Goal: Find specific page/section: Find specific page/section

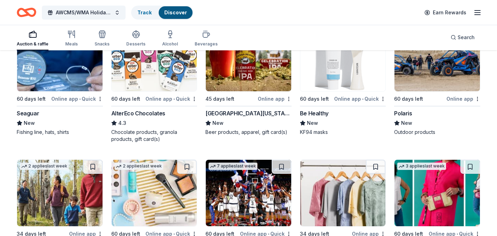
scroll to position [4642, 0]
click at [148, 13] on link "Track" at bounding box center [144, 12] width 14 height 6
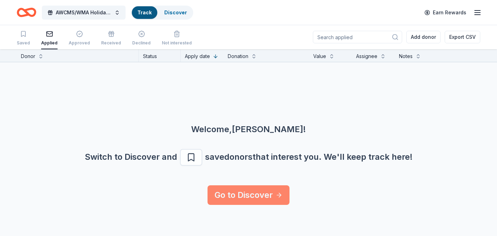
click at [283, 194] on icon at bounding box center [279, 194] width 7 height 7
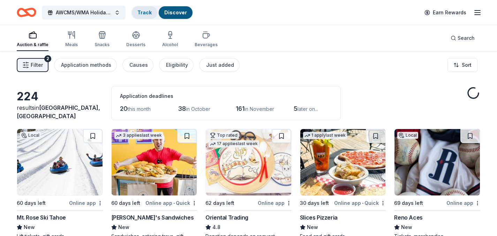
click at [149, 11] on link "Track" at bounding box center [144, 12] width 14 height 6
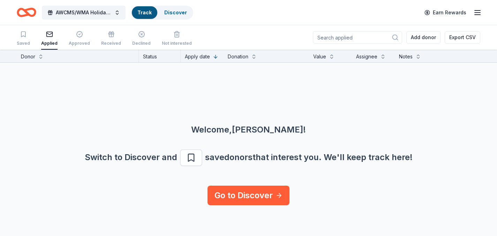
click at [48, 35] on icon "button" at bounding box center [49, 34] width 6 height 2
click at [48, 41] on div "Applied" at bounding box center [49, 43] width 16 height 6
click at [41, 58] on button at bounding box center [41, 55] width 6 height 7
click at [343, 35] on input at bounding box center [357, 37] width 89 height 13
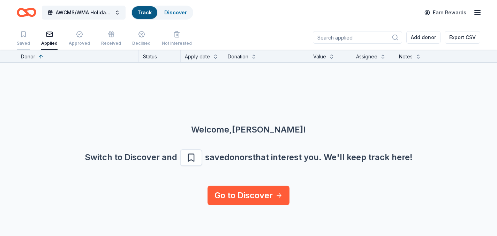
click at [22, 36] on icon "button" at bounding box center [23, 34] width 7 height 7
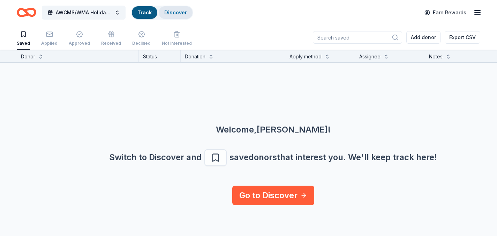
click at [168, 11] on link "Discover" at bounding box center [175, 12] width 23 height 6
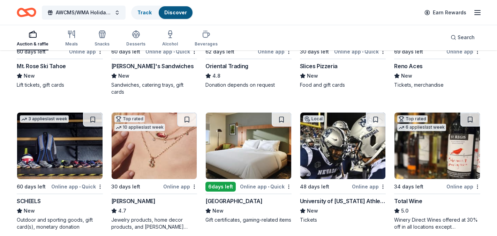
scroll to position [172, 0]
